Goal: Information Seeking & Learning: Check status

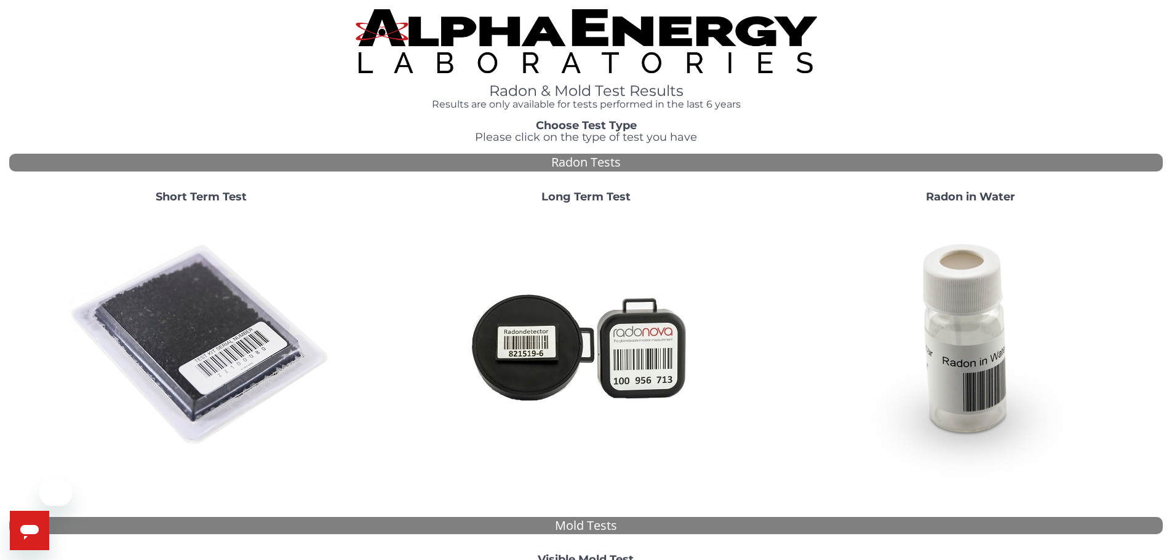
click at [181, 260] on img at bounding box center [201, 345] width 264 height 264
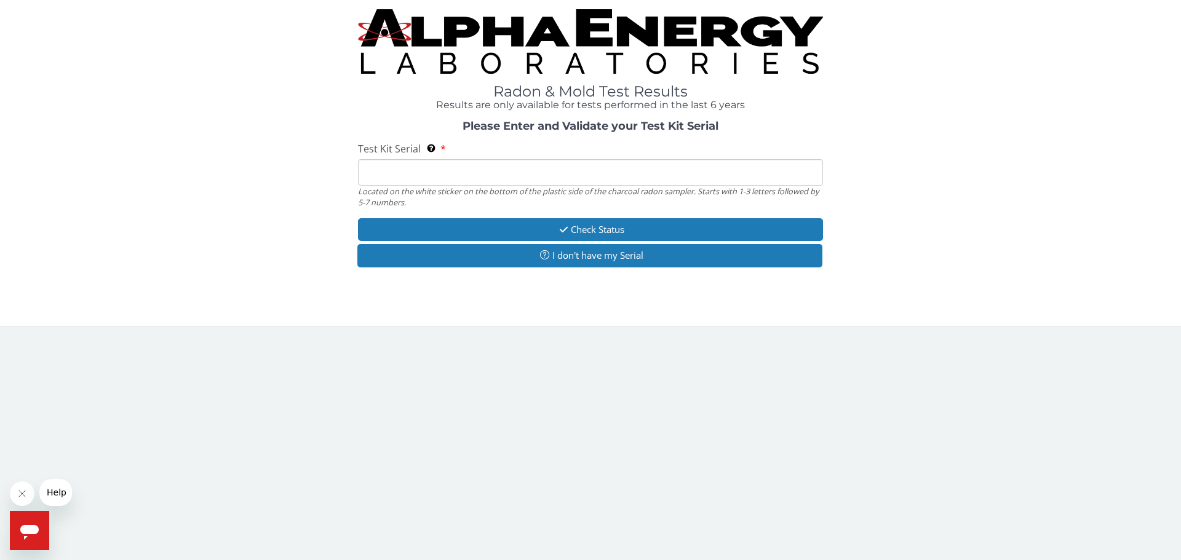
paste input "AA751292"
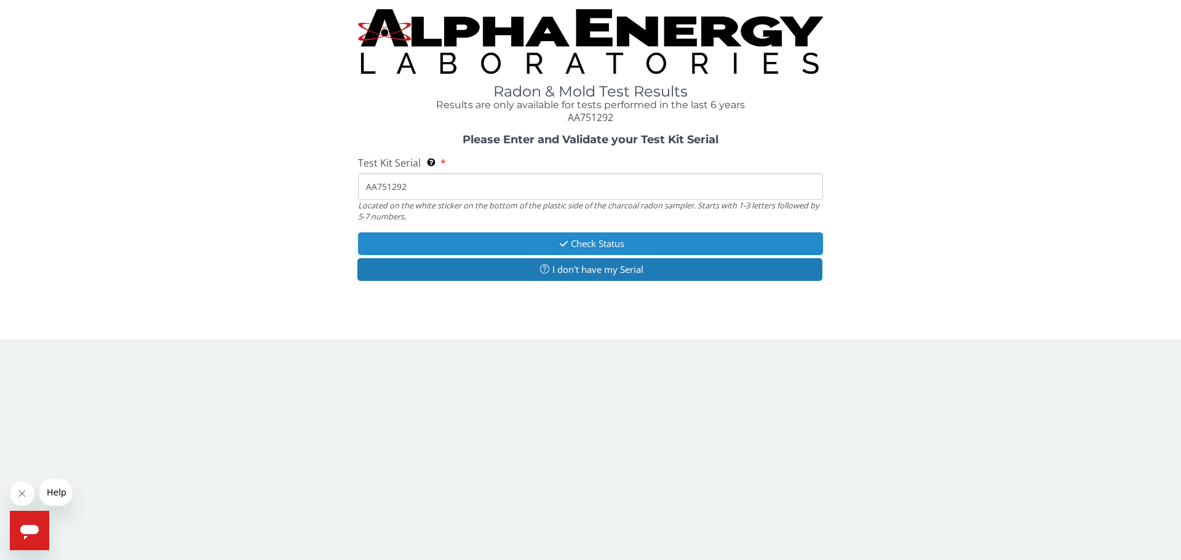
type input "AA751292"
click at [530, 237] on button "Check Status" at bounding box center [590, 244] width 465 height 23
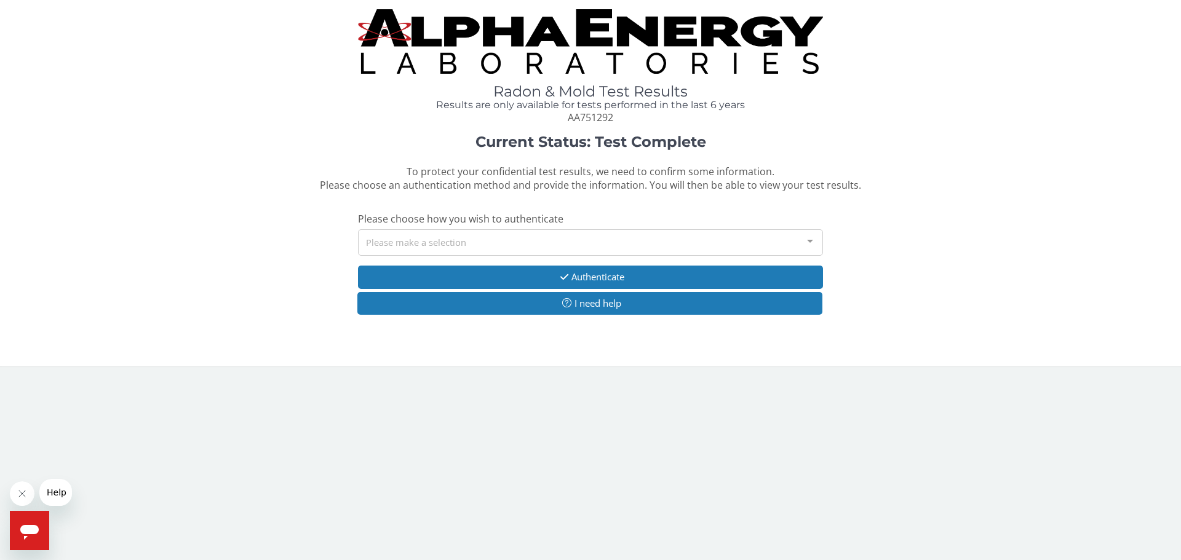
click at [449, 236] on div "Please make a selection" at bounding box center [590, 242] width 465 height 26
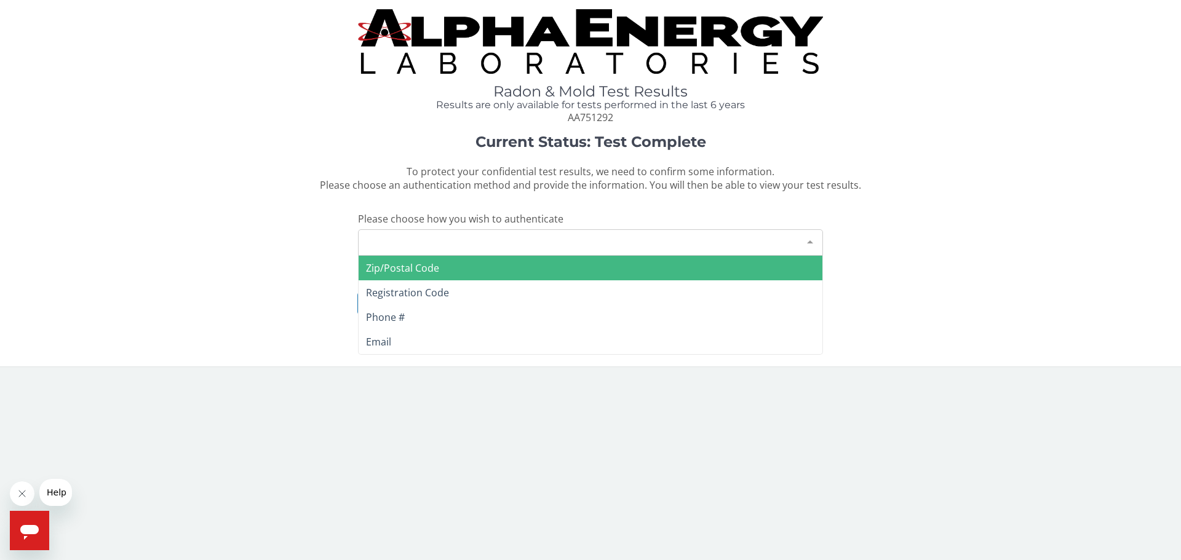
click at [443, 273] on span "Zip/Postal Code" at bounding box center [591, 268] width 464 height 25
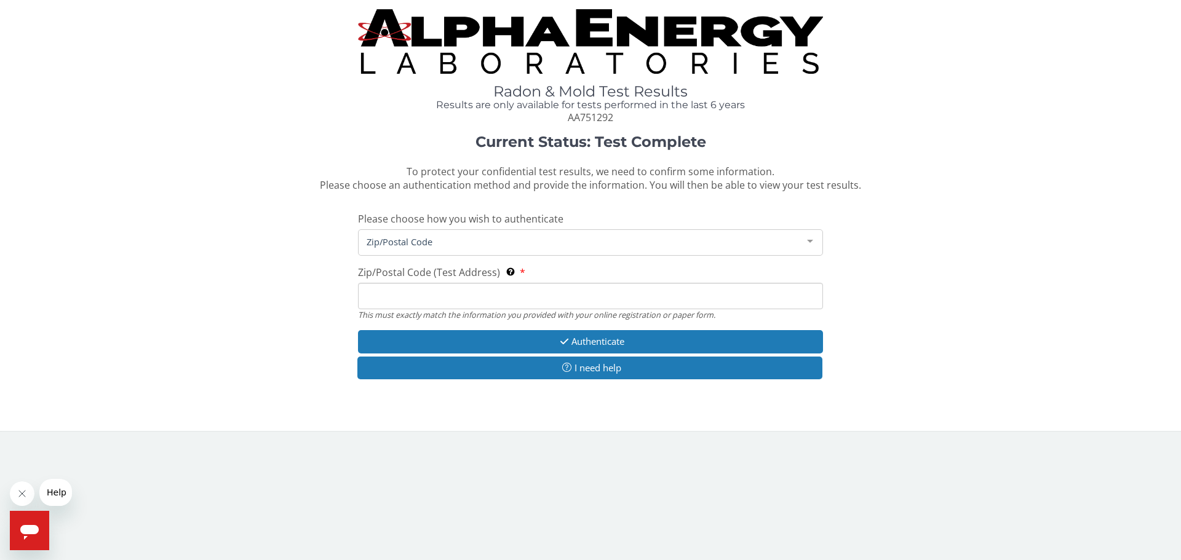
click at [410, 305] on input "Zip/Postal Code (Test Address) This must exactly match the information you prov…" at bounding box center [590, 296] width 465 height 26
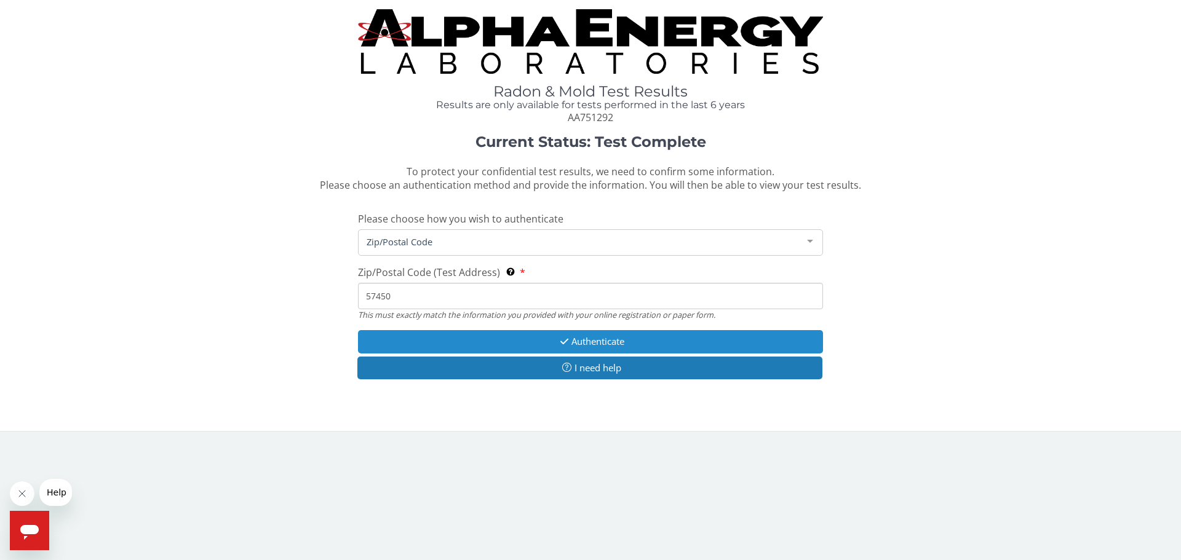
type input "57450"
click at [571, 341] on button "Authenticate" at bounding box center [590, 341] width 465 height 23
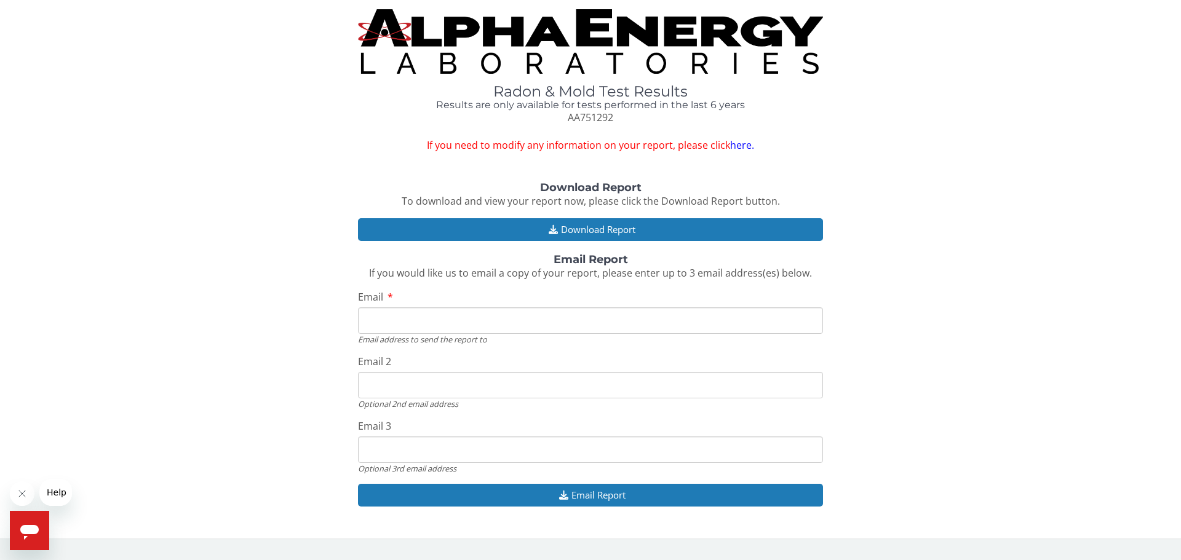
click at [734, 143] on link "here." at bounding box center [742, 145] width 24 height 14
